Goal: Transaction & Acquisition: Purchase product/service

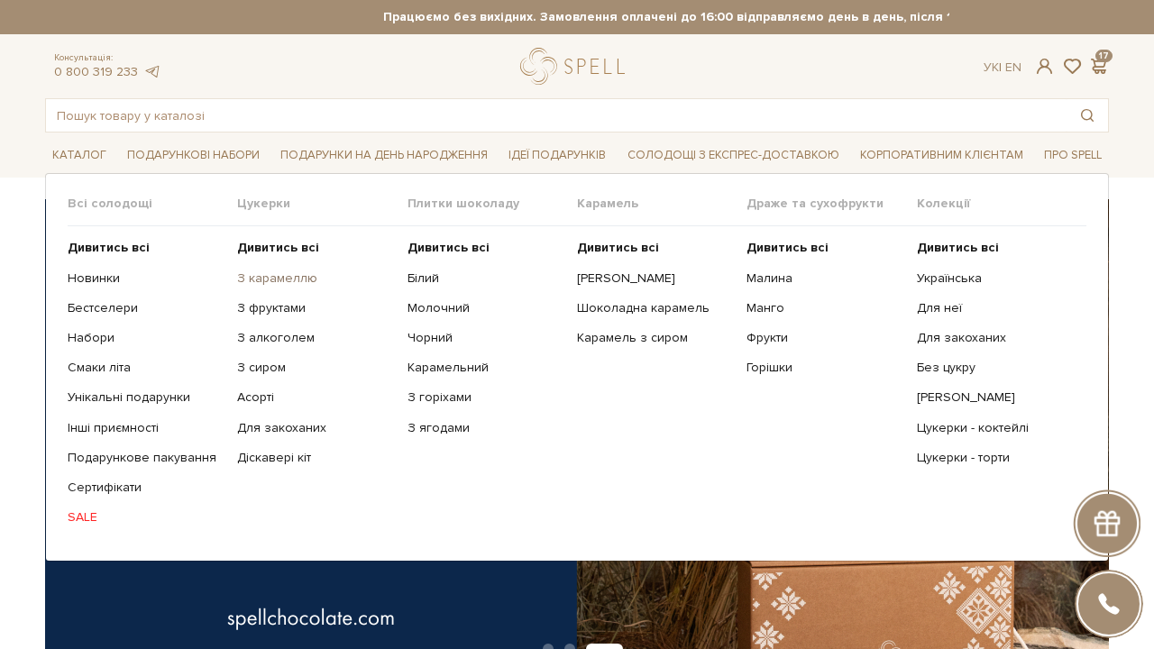
click at [296, 279] on link "З карамеллю" at bounding box center [315, 278] width 156 height 16
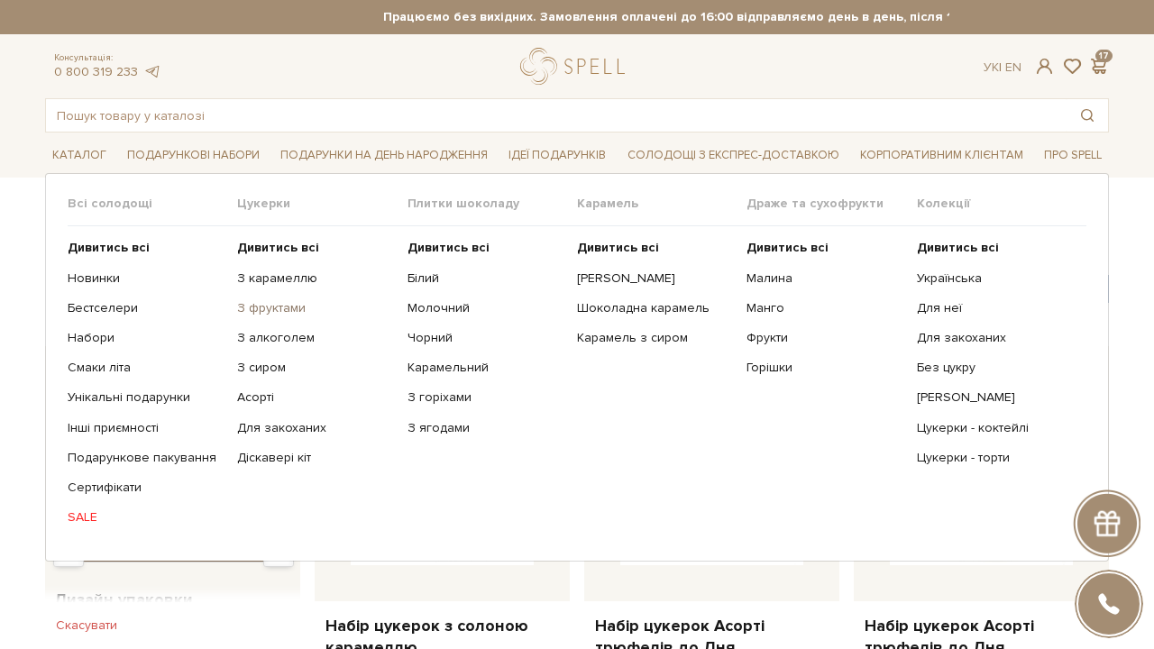
click at [275, 307] on link "З фруктами" at bounding box center [315, 308] width 156 height 16
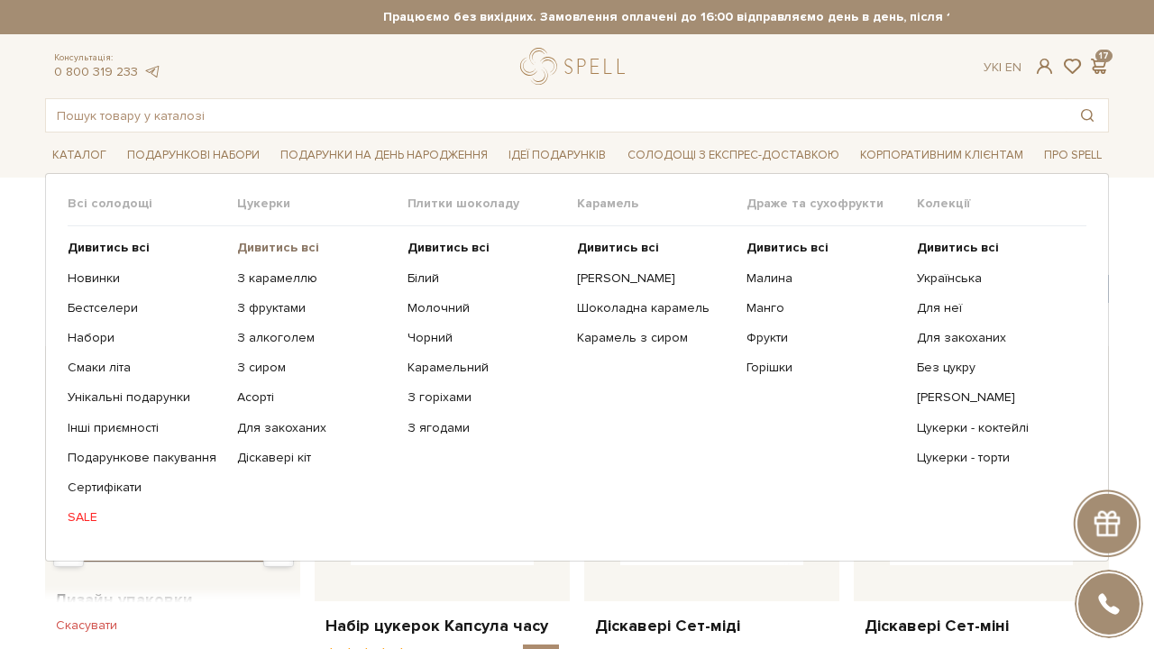
click at [301, 246] on b "Дивитись всі" at bounding box center [278, 247] width 82 height 15
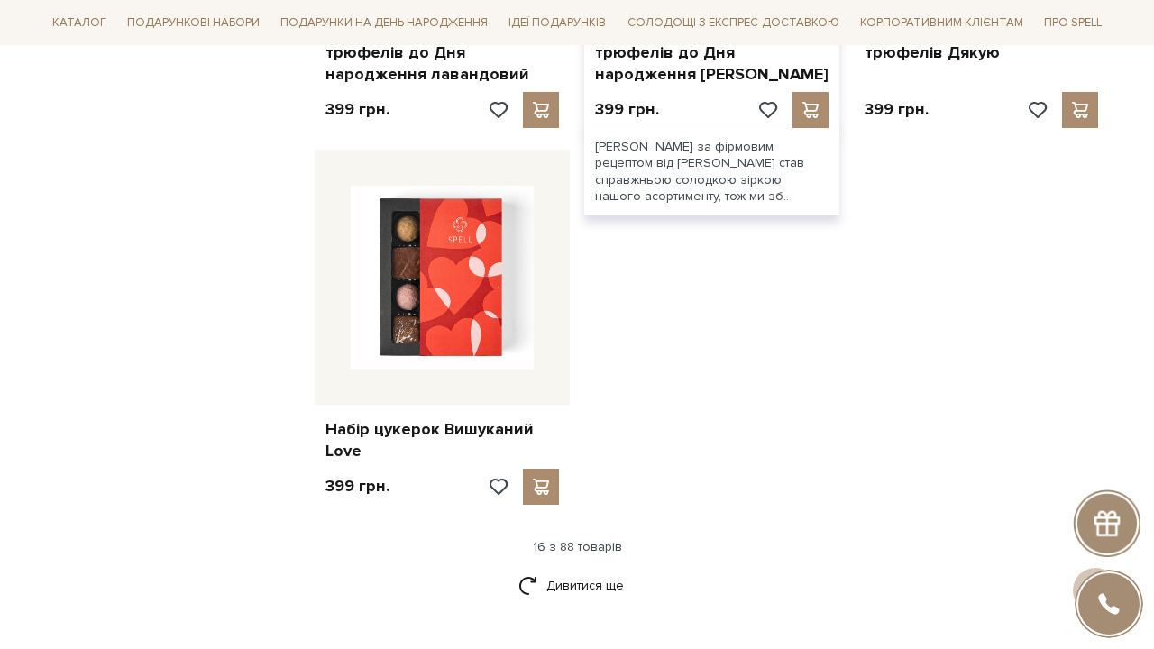
scroll to position [2169, 0]
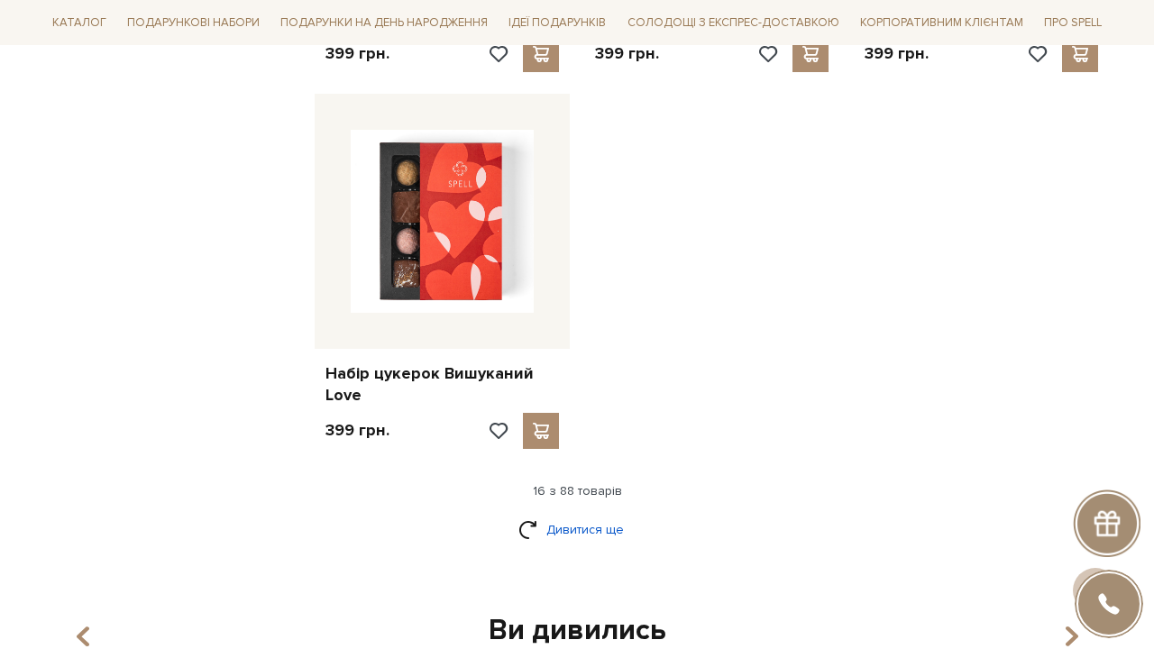
click at [603, 514] on link "Дивитися ще" at bounding box center [576, 530] width 117 height 32
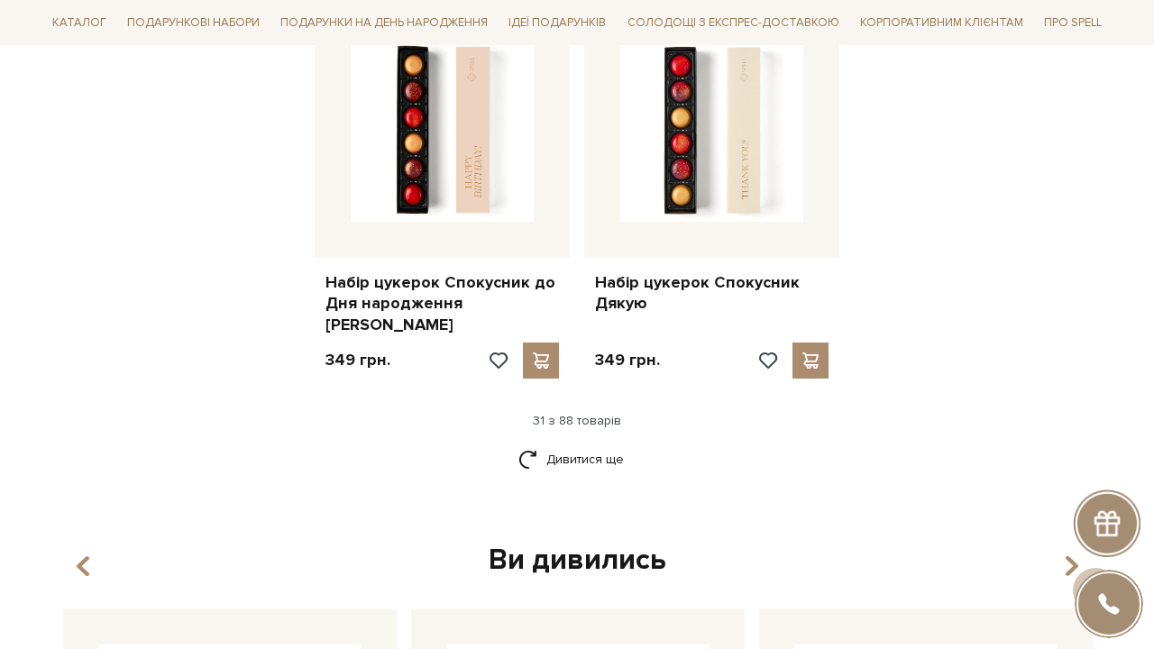
scroll to position [4246, 0]
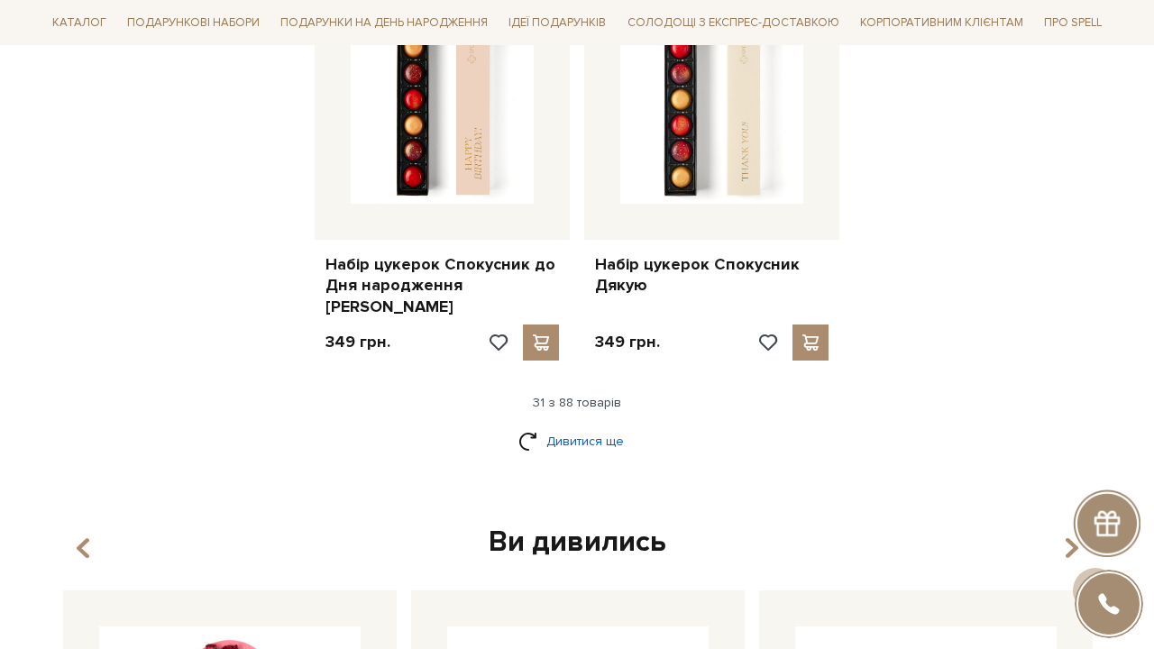
click at [556, 425] on link "Дивитися ще" at bounding box center [576, 441] width 117 height 32
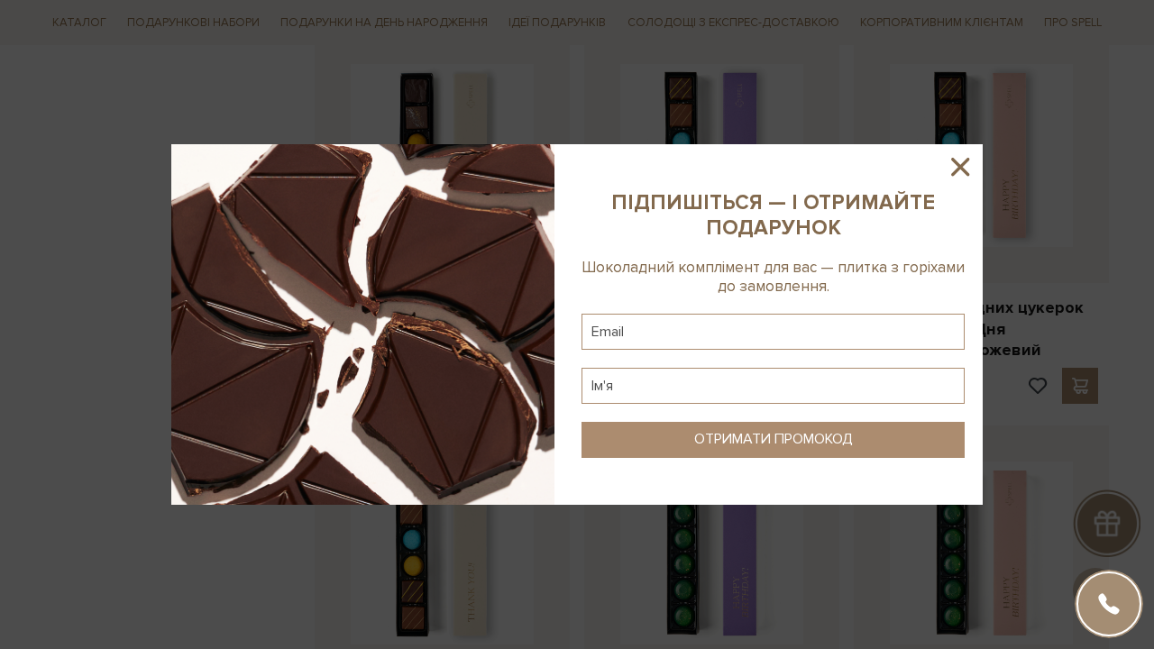
scroll to position [5146, 0]
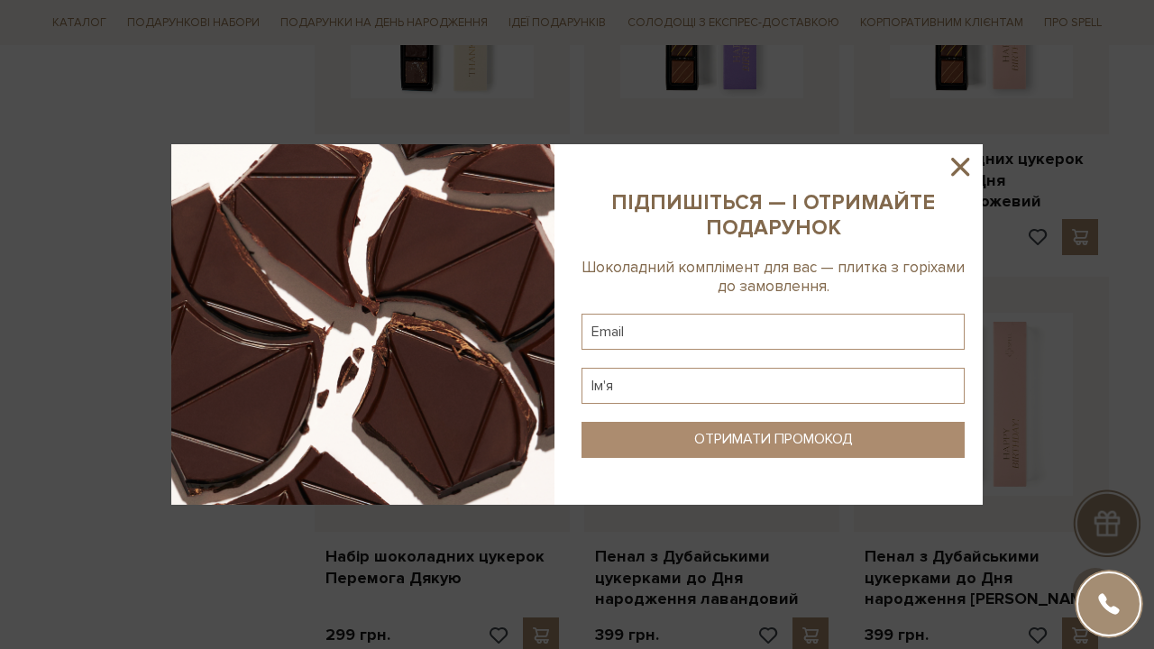
click at [964, 169] on icon at bounding box center [960, 167] width 18 height 18
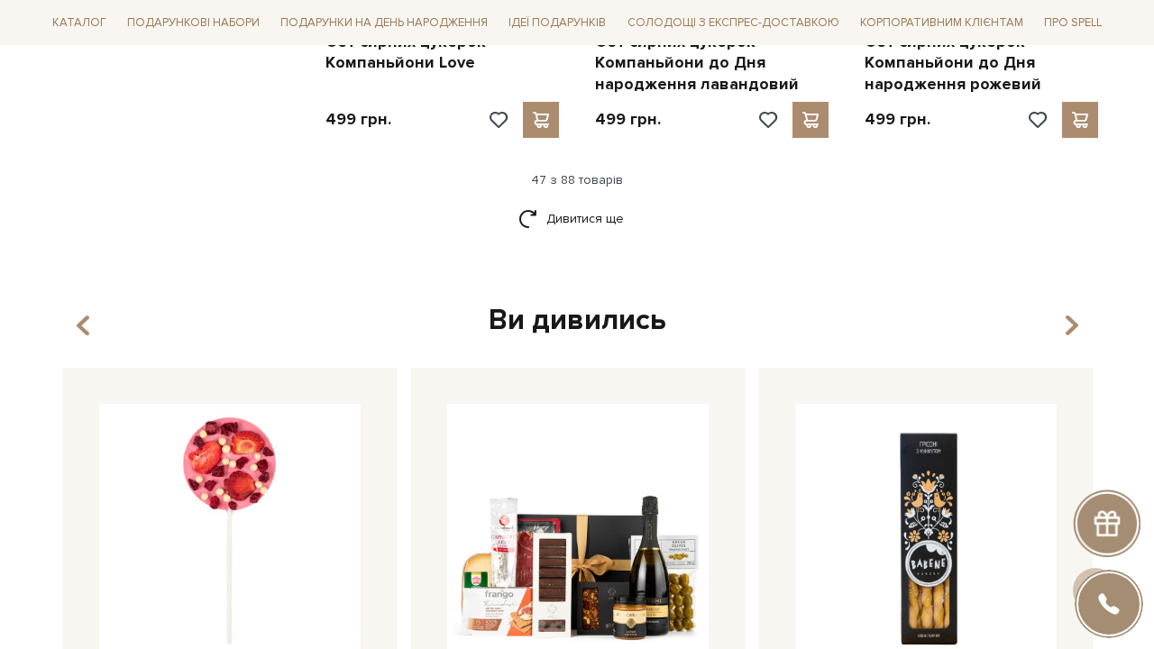
scroll to position [6449, 0]
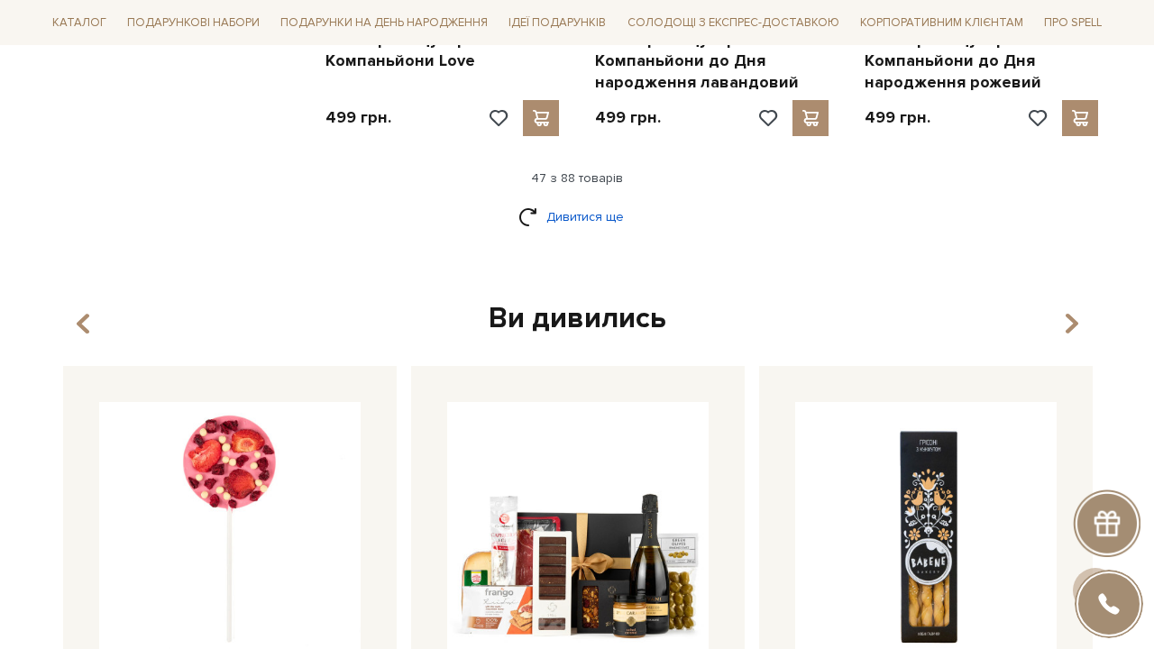
click at [600, 201] on link "Дивитися ще" at bounding box center [576, 217] width 117 height 32
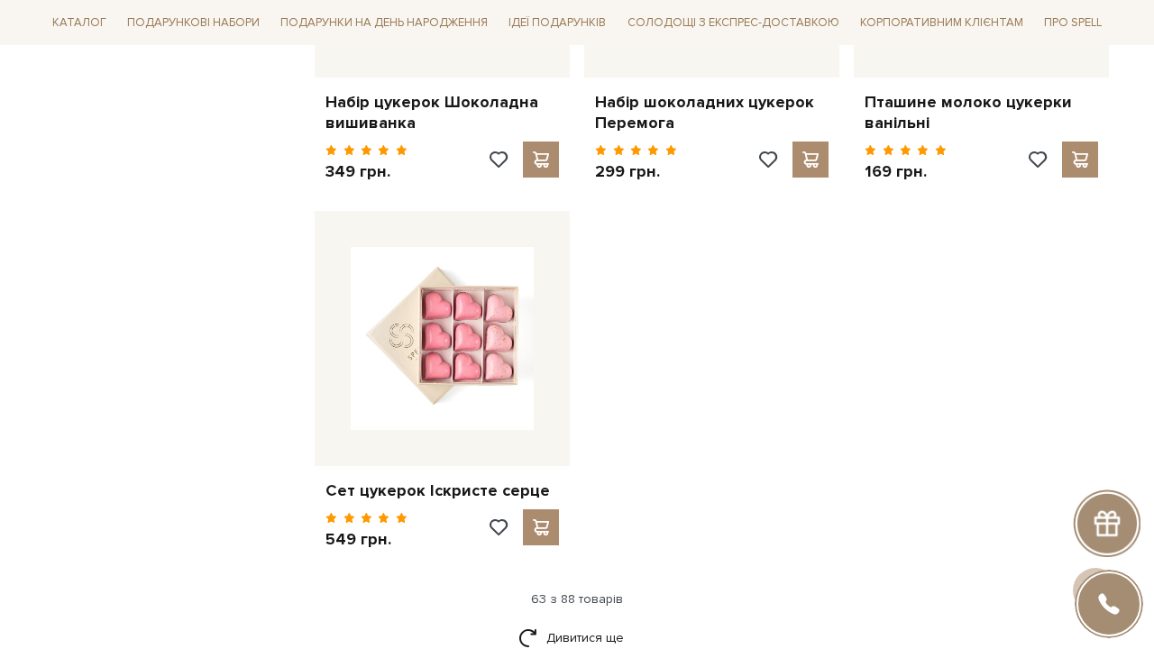
scroll to position [8414, 0]
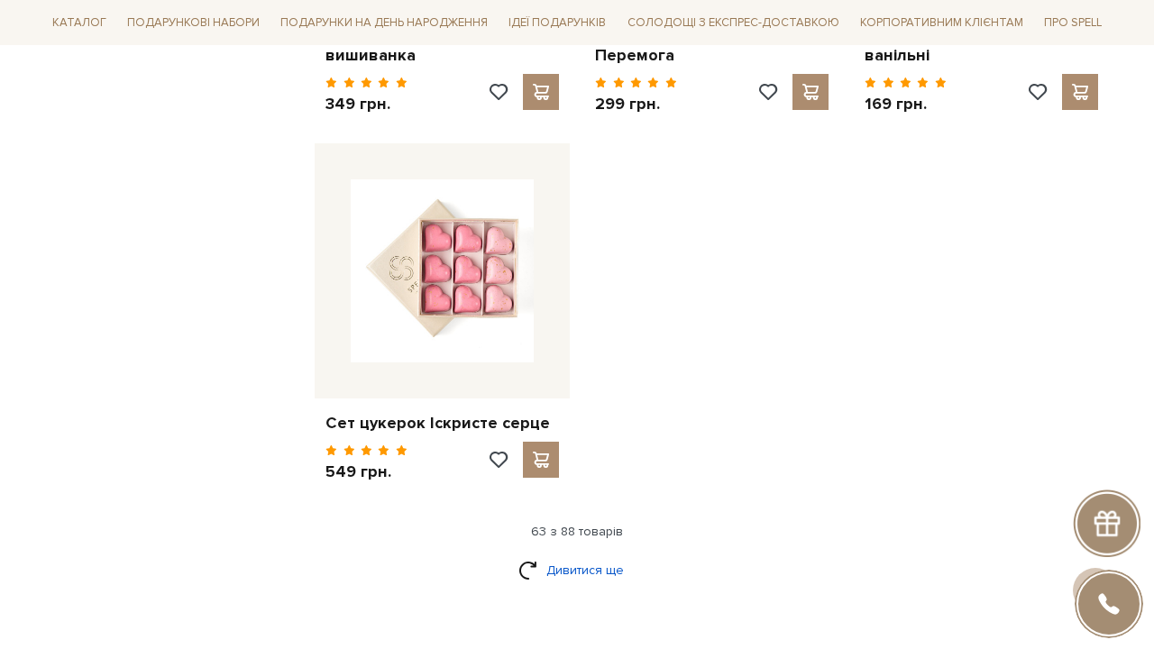
click at [589, 554] on link "Дивитися ще" at bounding box center [576, 570] width 117 height 32
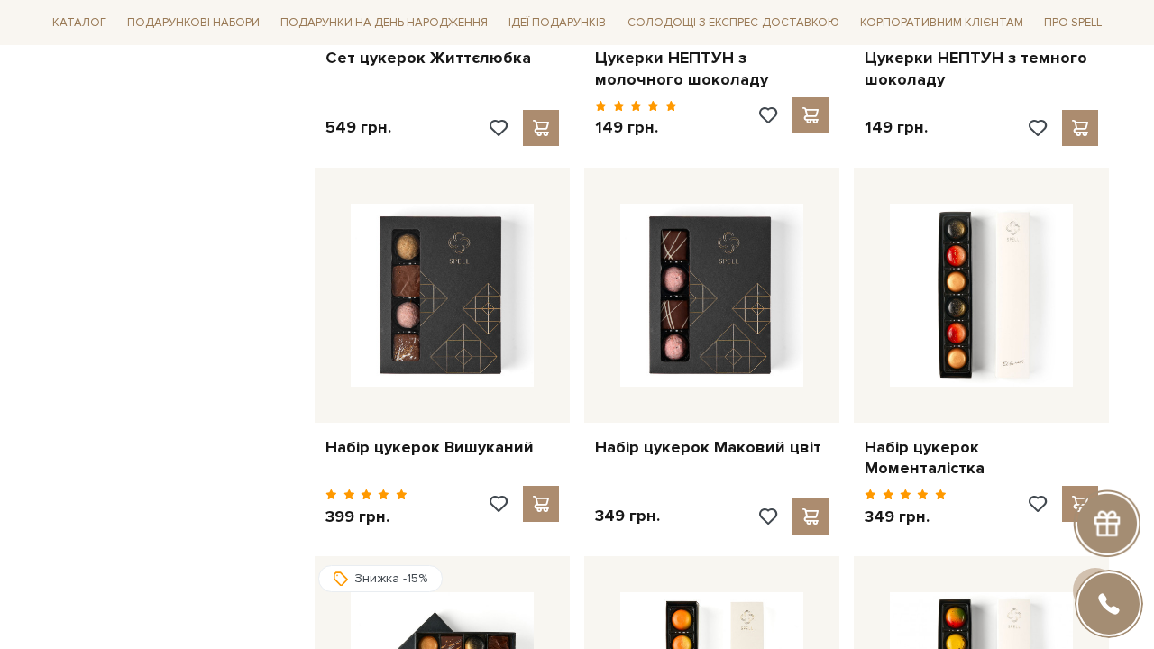
scroll to position [9144, 0]
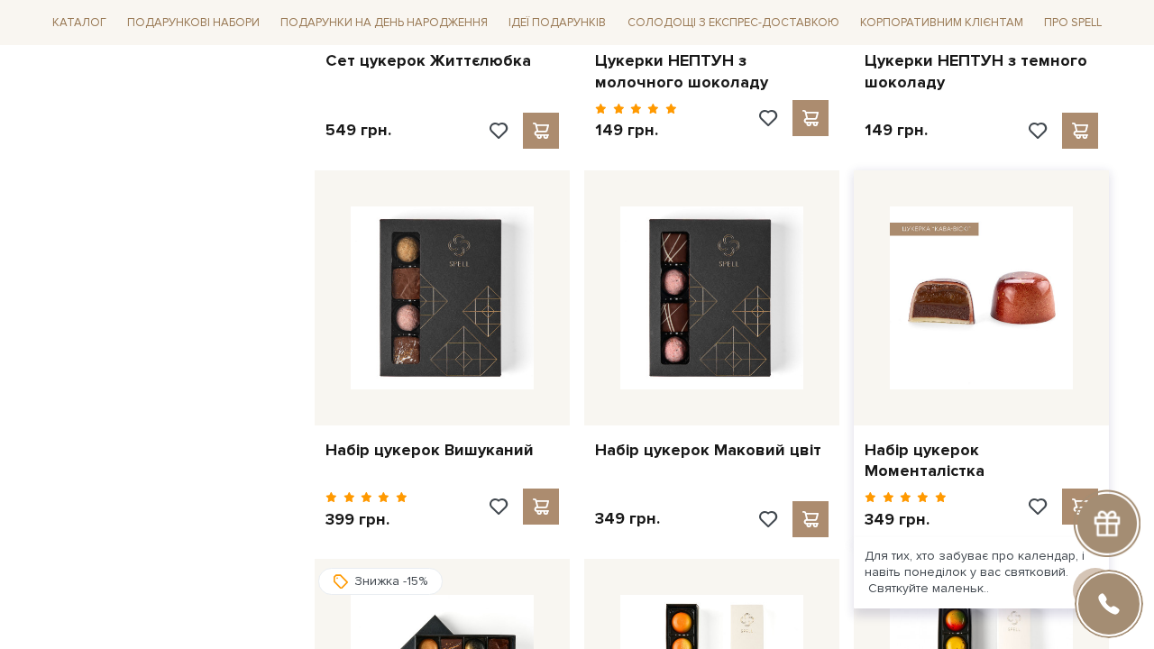
click at [968, 206] on img at bounding box center [981, 297] width 183 height 183
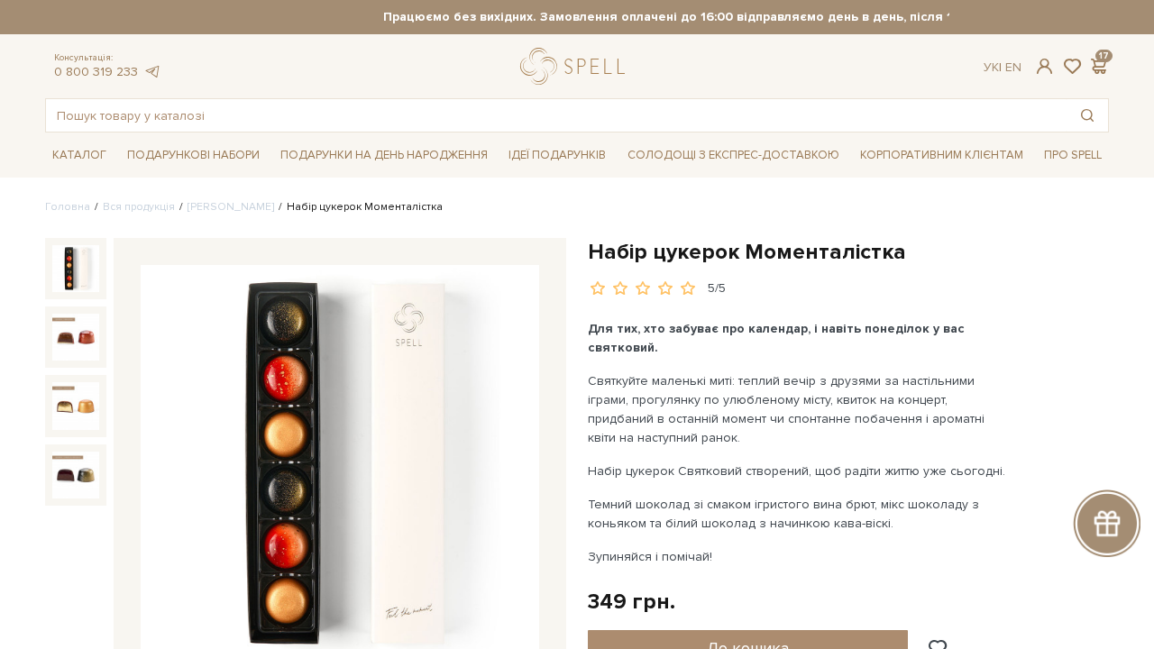
click at [425, 361] on img at bounding box center [340, 464] width 398 height 398
